Goal: Navigation & Orientation: Understand site structure

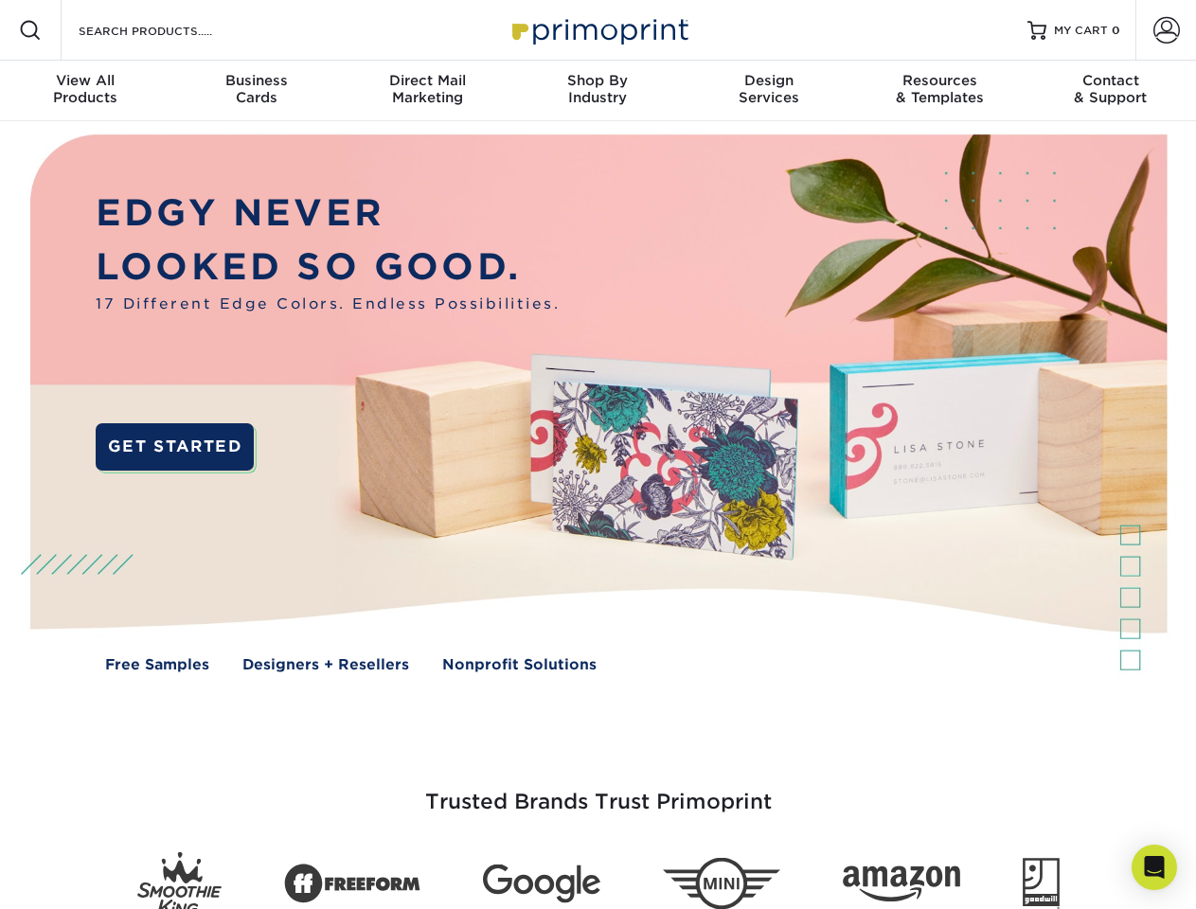
click at [598, 455] on img at bounding box center [598, 417] width 1184 height 592
click at [30, 30] on span at bounding box center [30, 30] width 23 height 23
click at [1166, 30] on span at bounding box center [1166, 30] width 27 height 27
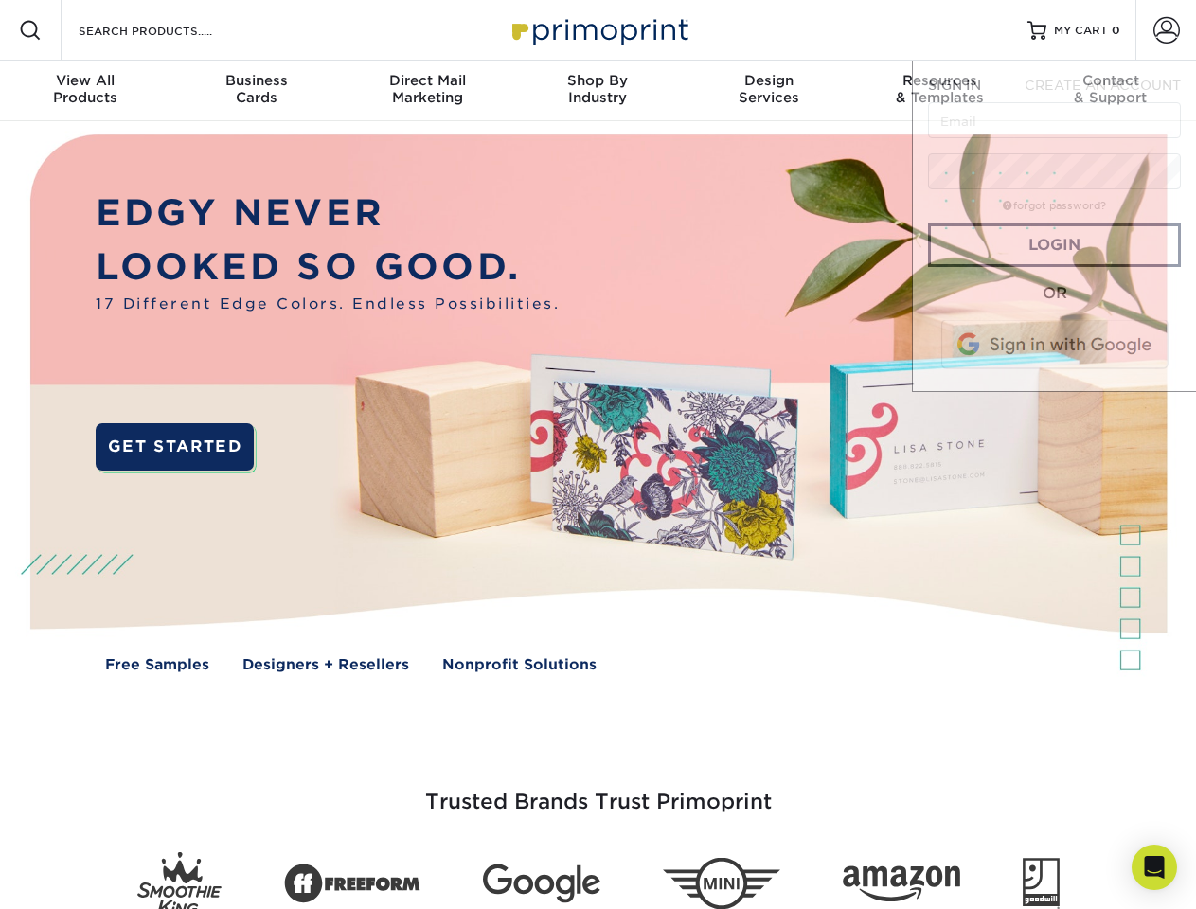
click at [85, 91] on div "View All Products" at bounding box center [85, 89] width 170 height 34
click at [256, 91] on div "Business Cards" at bounding box center [255, 89] width 170 height 34
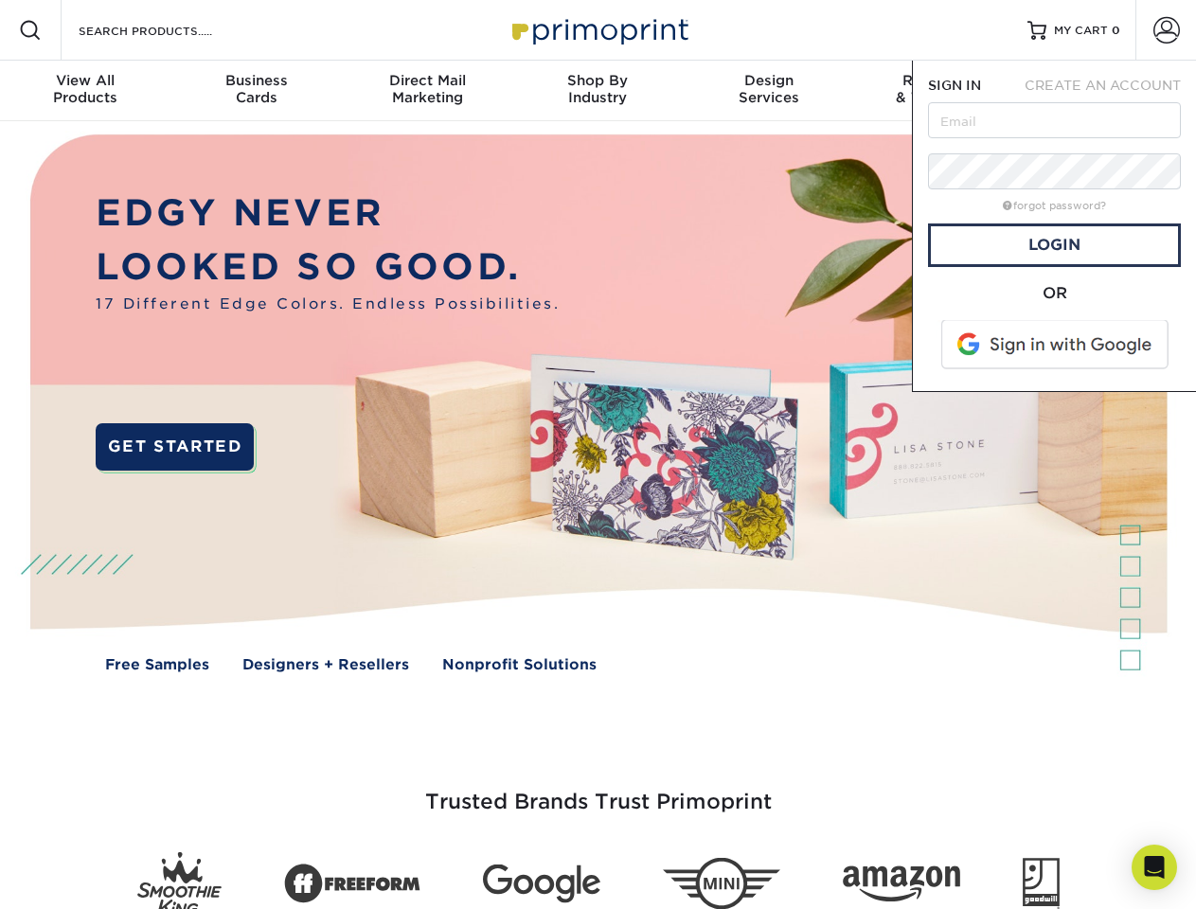
click at [427, 91] on div "Direct Mail Marketing" at bounding box center [427, 89] width 170 height 34
click at [598, 91] on div "Shop By Industry" at bounding box center [597, 89] width 170 height 34
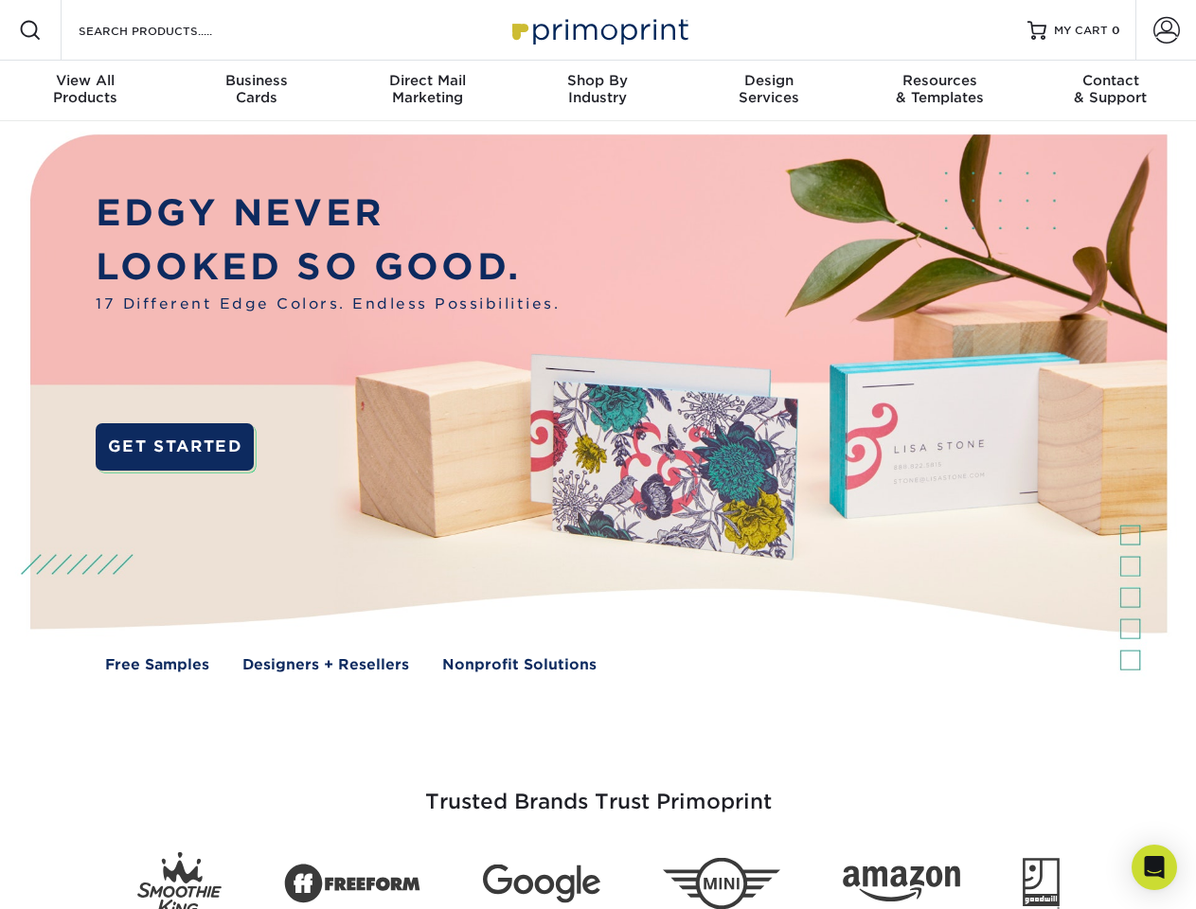
click at [769, 91] on div "Design Services" at bounding box center [769, 89] width 170 height 34
click at [939, 91] on span "SIGN IN" at bounding box center [954, 85] width 53 height 15
click at [1111, 91] on div "Contact & Support" at bounding box center [1111, 89] width 170 height 34
